Goal: Task Accomplishment & Management: Manage account settings

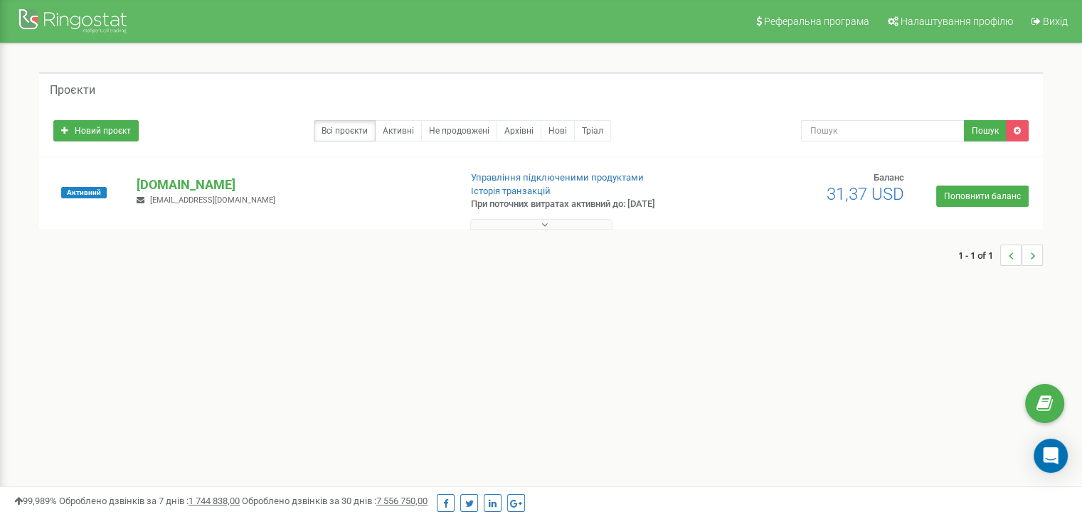
click at [834, 191] on span "31,37 USD" at bounding box center [866, 194] width 78 height 20
click at [543, 223] on icon at bounding box center [545, 225] width 6 height 10
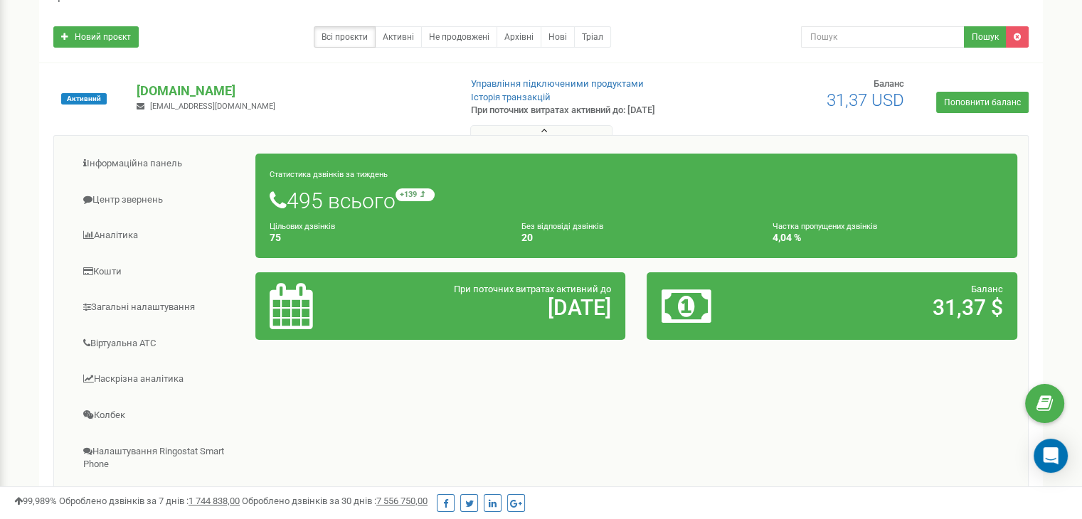
scroll to position [71, 0]
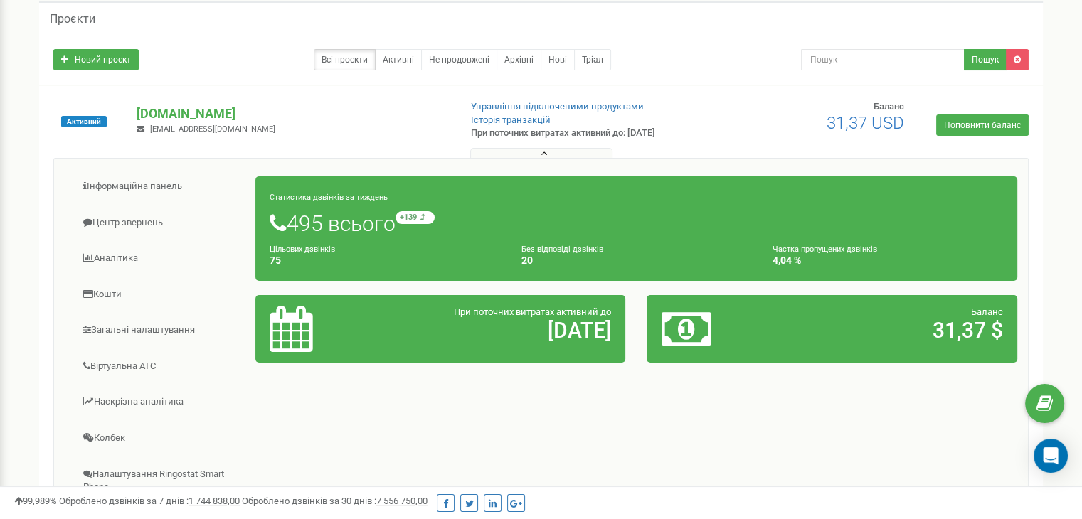
click at [870, 135] on div "Активний [DOMAIN_NAME] [EMAIL_ADDRESS][DOMAIN_NAME] Управління підключеними про…" at bounding box center [541, 128] width 997 height 57
click at [517, 123] on link "Історія транзакцій" at bounding box center [511, 120] width 80 height 11
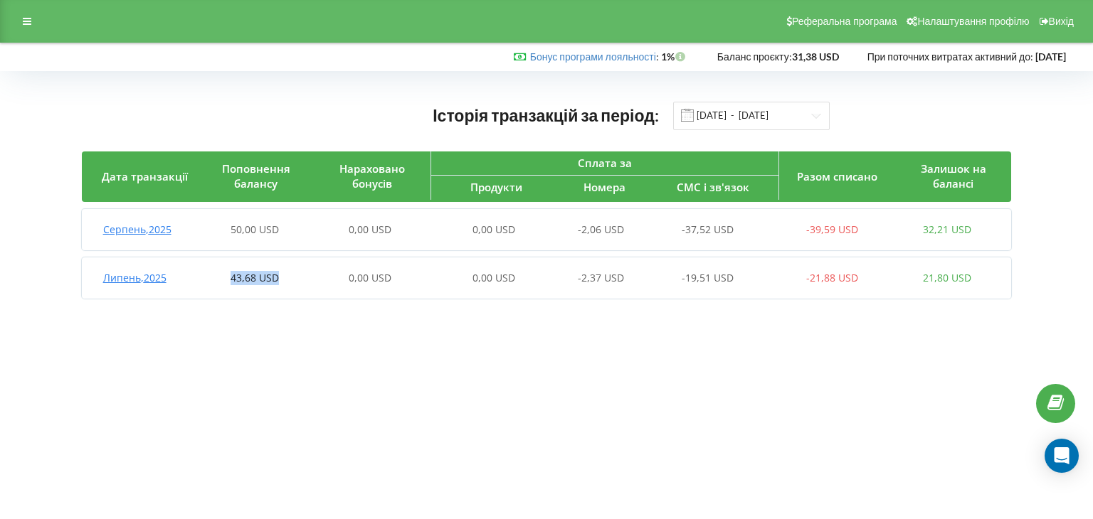
drag, startPoint x: 294, startPoint y: 275, endPoint x: 215, endPoint y: 281, distance: 79.2
click at [215, 281] on div "43,68 USD" at bounding box center [254, 278] width 115 height 14
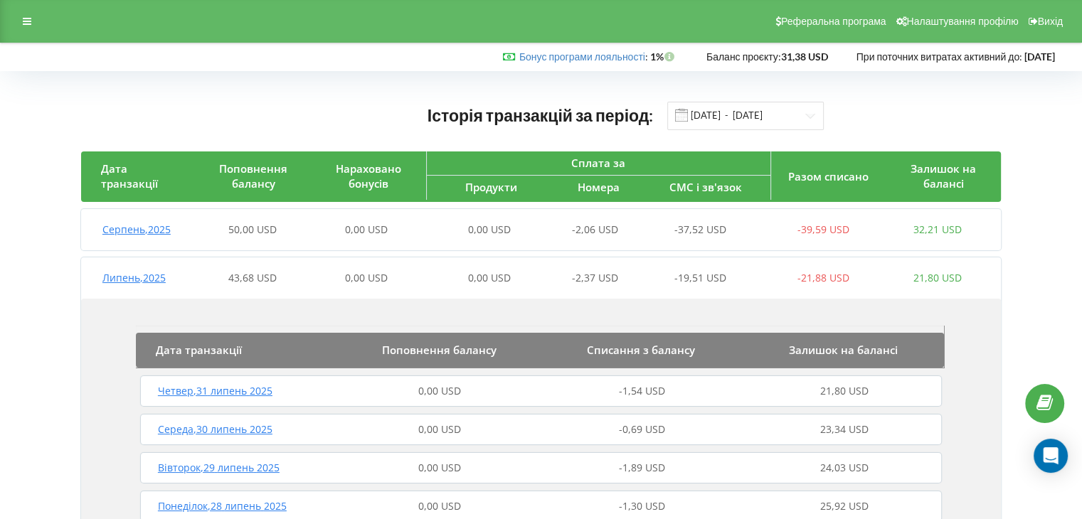
click at [187, 226] on div "Серпень , 2025" at bounding box center [138, 230] width 115 height 14
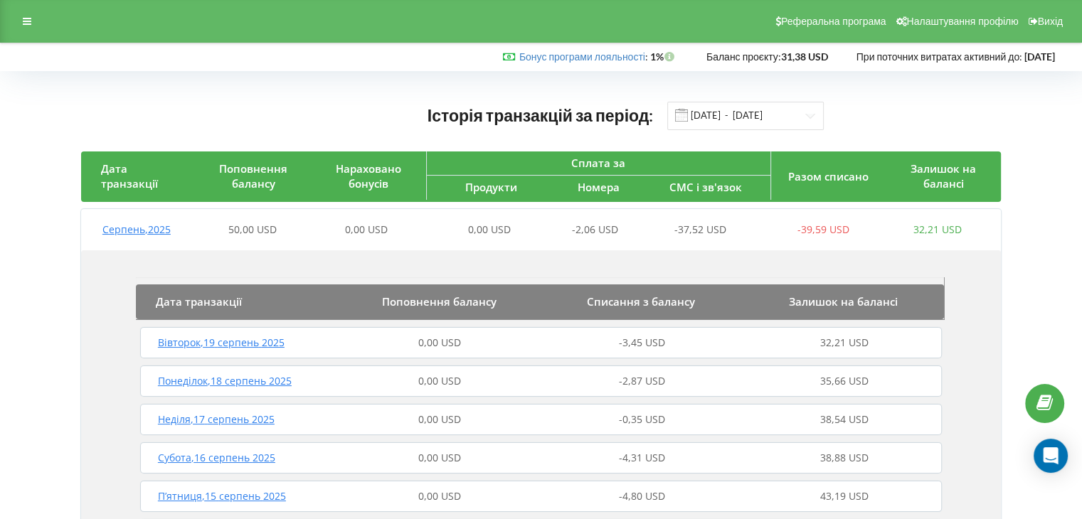
click at [182, 224] on div "Серпень , 2025" at bounding box center [138, 230] width 115 height 14
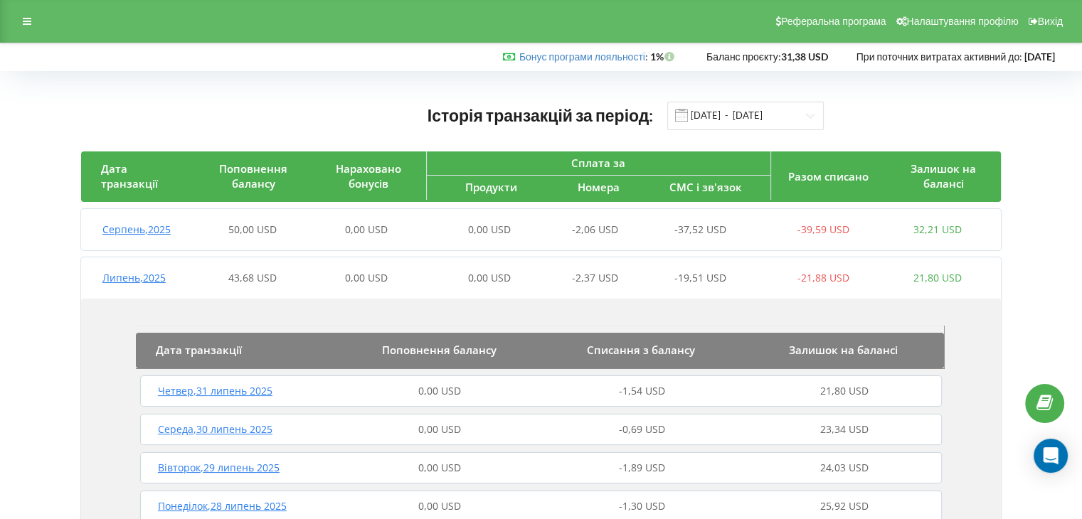
click at [167, 228] on span "Серпень , 2025" at bounding box center [136, 230] width 68 height 14
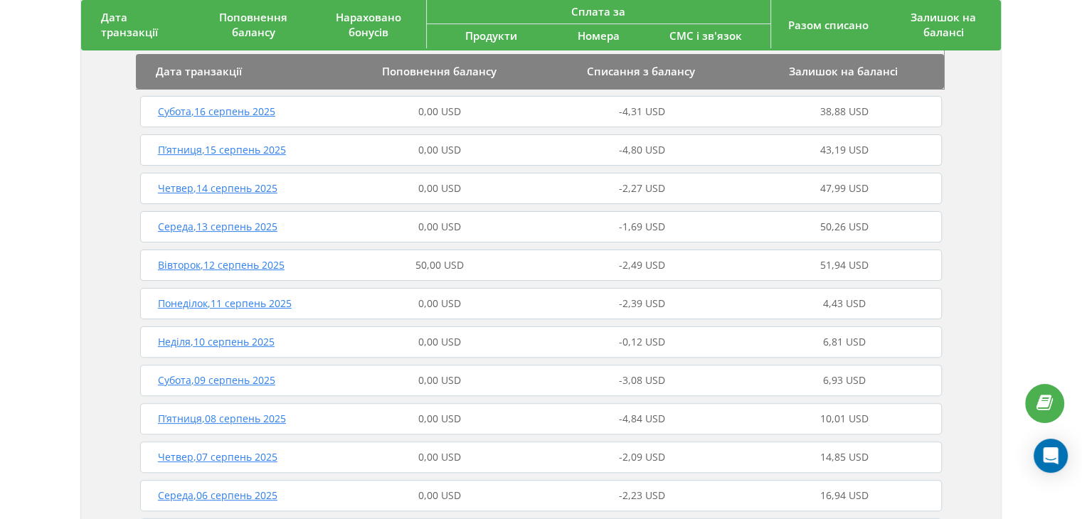
scroll to position [356, 0]
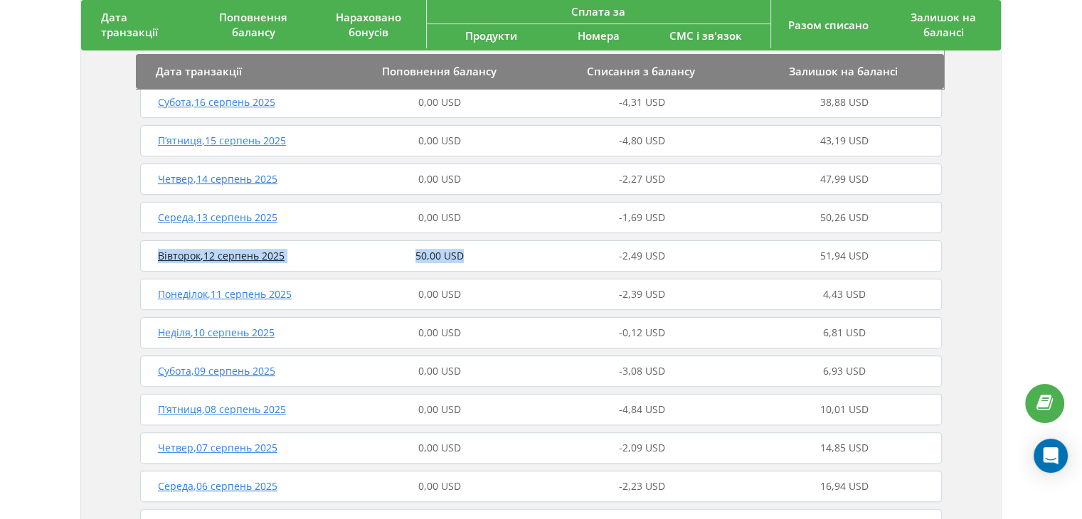
drag, startPoint x: 498, startPoint y: 254, endPoint x: 108, endPoint y: 268, distance: 390.2
click at [108, 268] on div "Дата транзакції Поповнення балансу Списання з балансу Залишок на балансі [DATE]…" at bounding box center [541, 309] width 920 height 828
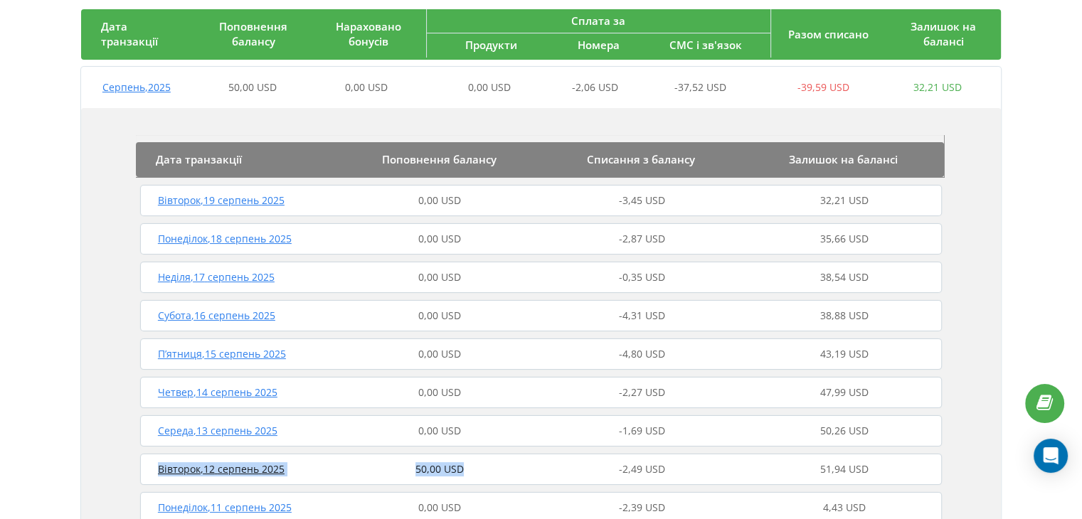
scroll to position [213, 0]
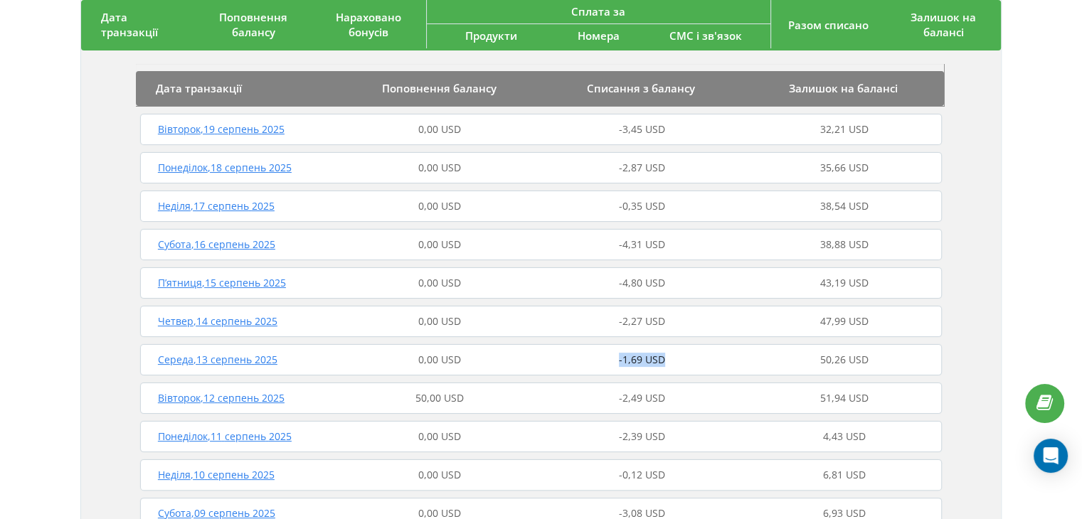
drag, startPoint x: 686, startPoint y: 356, endPoint x: 603, endPoint y: 353, distance: 82.6
click at [603, 353] on div "-1,69 USD" at bounding box center [643, 360] width 202 height 14
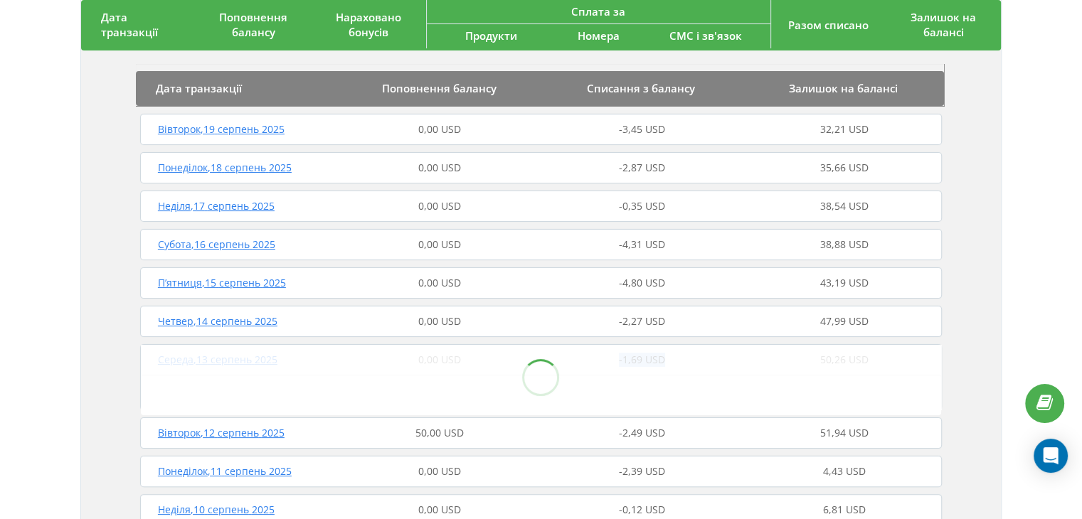
click at [678, 375] on div at bounding box center [541, 377] width 801 height 65
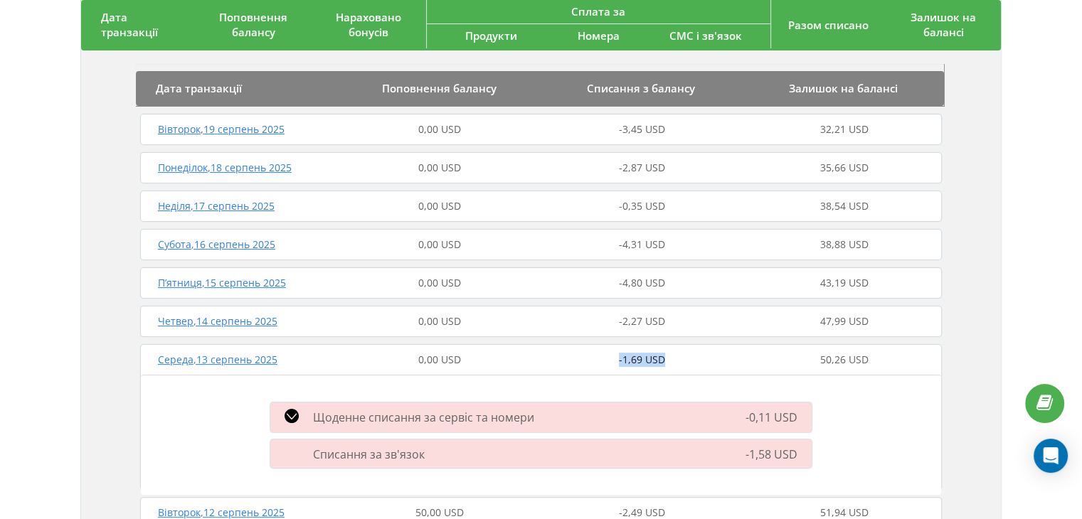
click at [549, 359] on div "-1,69 USD" at bounding box center [643, 360] width 202 height 14
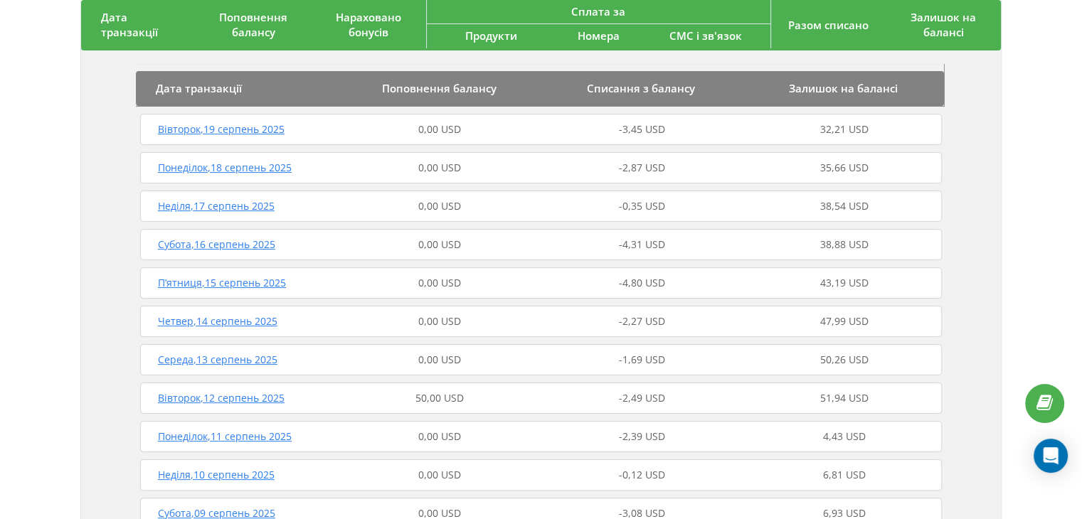
click at [549, 359] on div "-1,69 USD" at bounding box center [643, 360] width 202 height 14
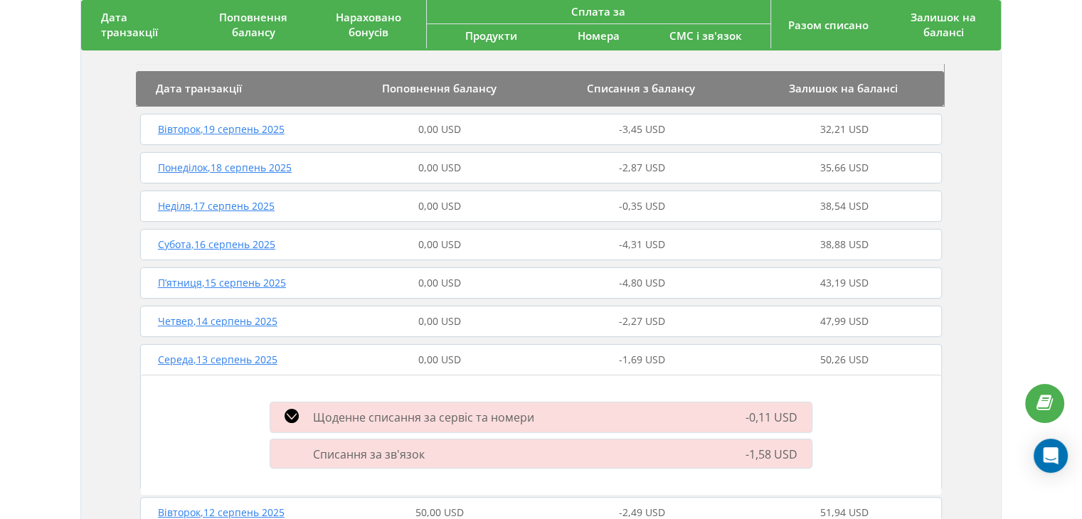
click at [549, 359] on div "-1,69 USD" at bounding box center [643, 360] width 202 height 14
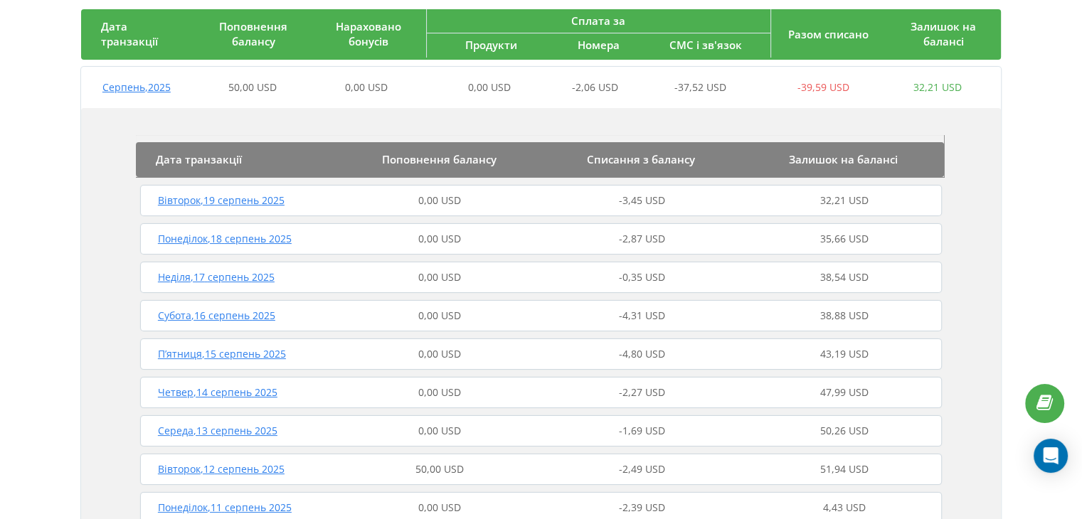
scroll to position [0, 0]
